Goal: Task Accomplishment & Management: Use online tool/utility

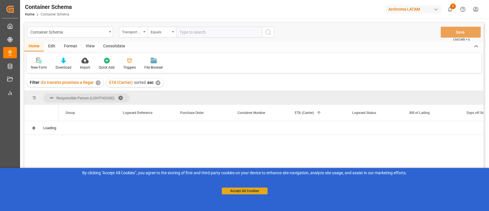
click at [231, 189] on button "Accept All Cookies" at bounding box center [245, 190] width 46 height 7
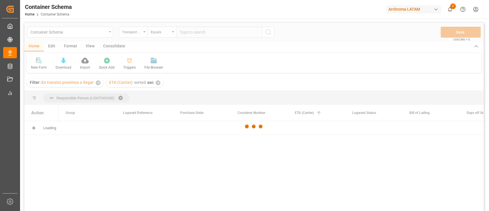
click at [456, 3] on div "2 Notifications Only show unread All Watching Mark all categories read Download…" at bounding box center [450, 9] width 13 height 13
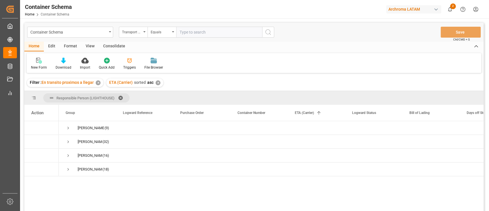
click at [58, 42] on div "Edit" at bounding box center [52, 47] width 16 height 10
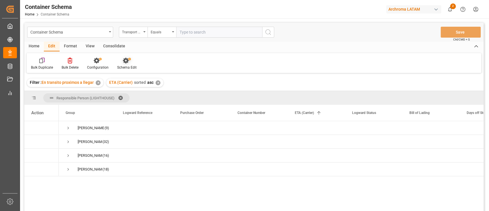
click at [125, 60] on icon at bounding box center [127, 61] width 8 height 6
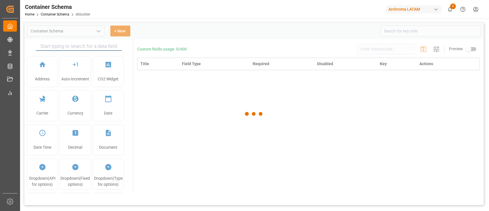
type input "Container Schema"
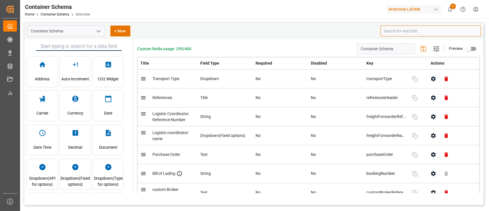
click at [407, 32] on input at bounding box center [431, 31] width 100 height 11
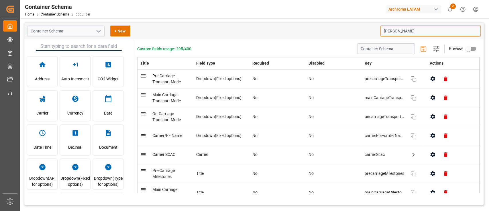
type input "[PERSON_NAME]"
click at [427, 137] on button "button" at bounding box center [433, 135] width 13 height 13
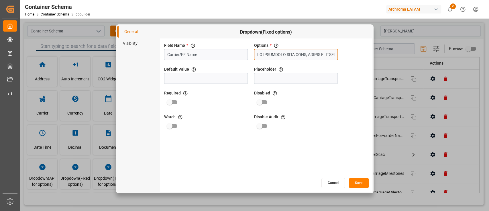
click at [286, 52] on input "text" at bounding box center [296, 54] width 84 height 11
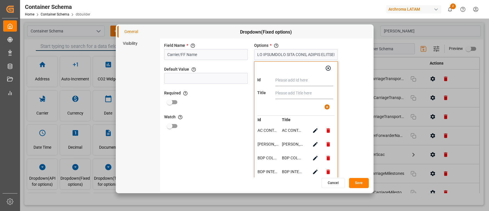
paste input "TRANSANTARTIC SAC"
type input "TRANSANTARTIC SAC"
click at [282, 96] on input "text" at bounding box center [305, 92] width 58 height 11
paste input "TRANSANTARTIC SAC"
type input "TRANSANTARTIC SAC"
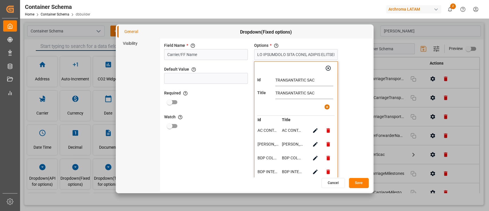
click at [325, 106] on icon "button" at bounding box center [327, 107] width 6 height 6
type input "LO IPSUMDOLO SITA CONS, ADIPIS ELITSEDDOE, TEM INCIDIDU U.L.E, DOL MAGNAALIQUAE…"
click at [328, 70] on icon "button" at bounding box center [328, 68] width 6 height 6
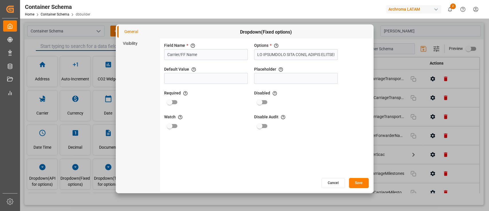
click at [362, 183] on button "Save" at bounding box center [359, 183] width 20 height 10
